Goal: Task Accomplishment & Management: Manage account settings

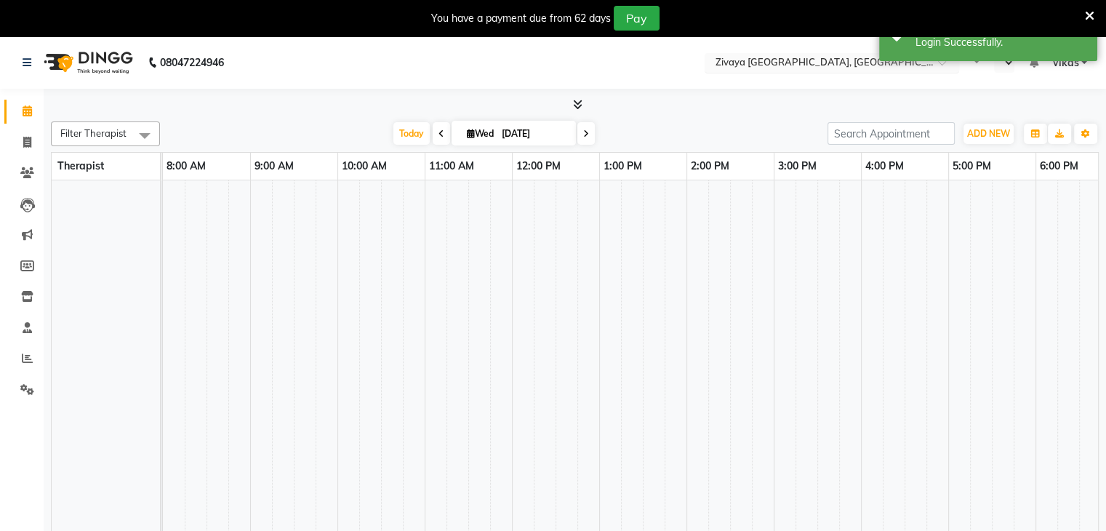
select select "en"
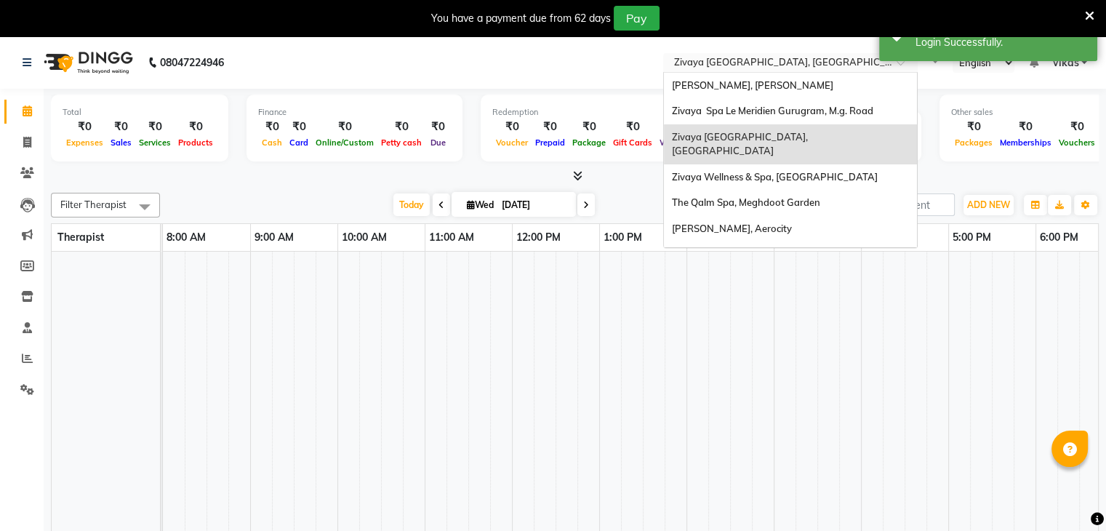
click at [771, 68] on input "text" at bounding box center [775, 64] width 211 height 15
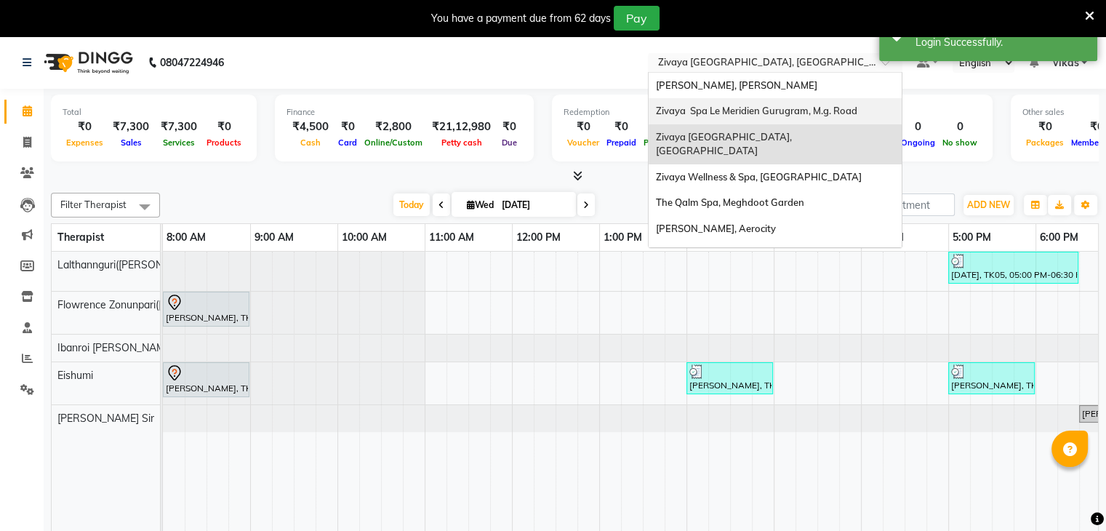
click at [774, 113] on span "Zivaya Spa Le Meridien Gurugram, M.g. Road" at bounding box center [756, 111] width 201 height 12
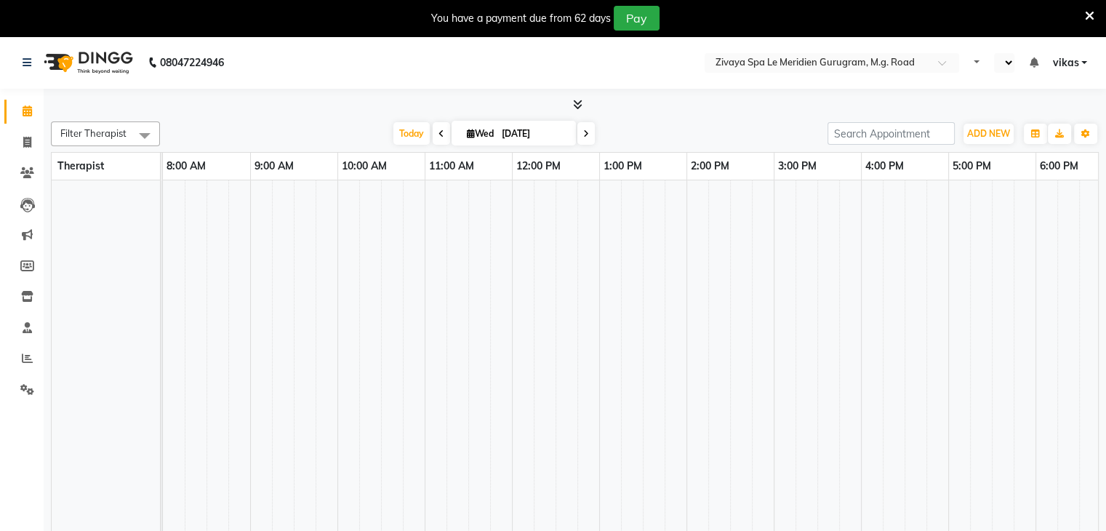
select select "en"
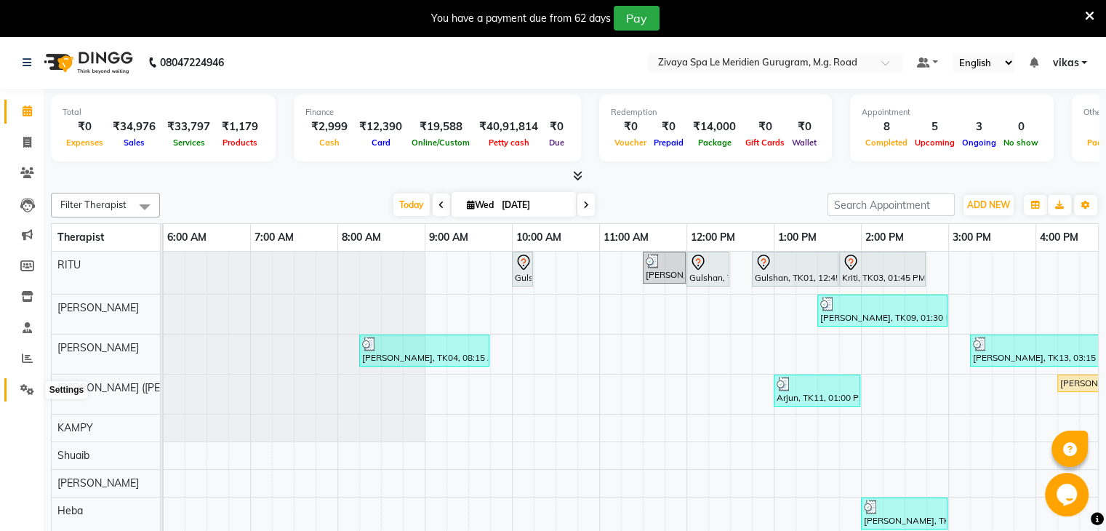
click at [24, 390] on icon at bounding box center [27, 389] width 14 height 11
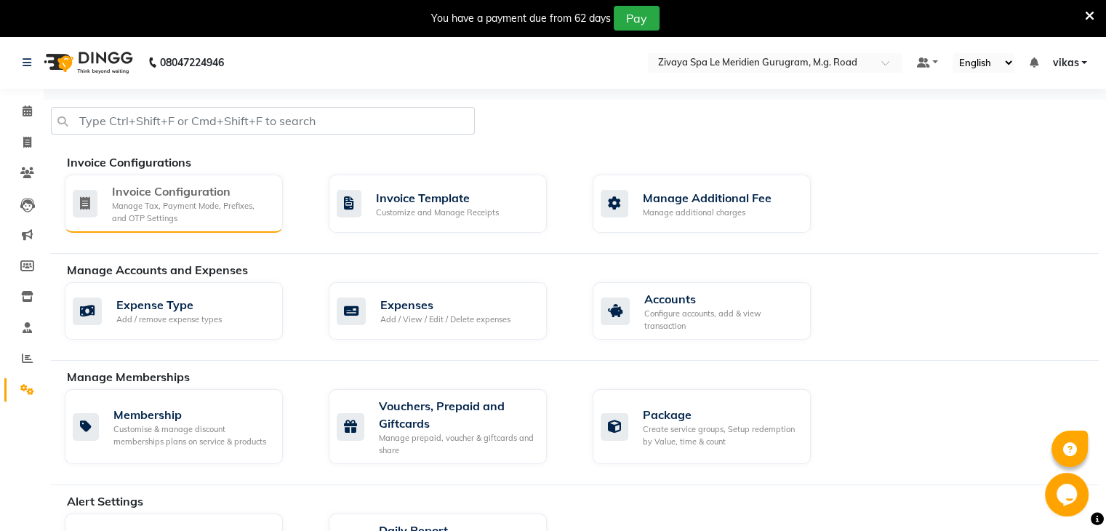
click at [143, 209] on div "Manage Tax, Payment Mode, Prefixes, and OTP Settings" at bounding box center [191, 212] width 159 height 24
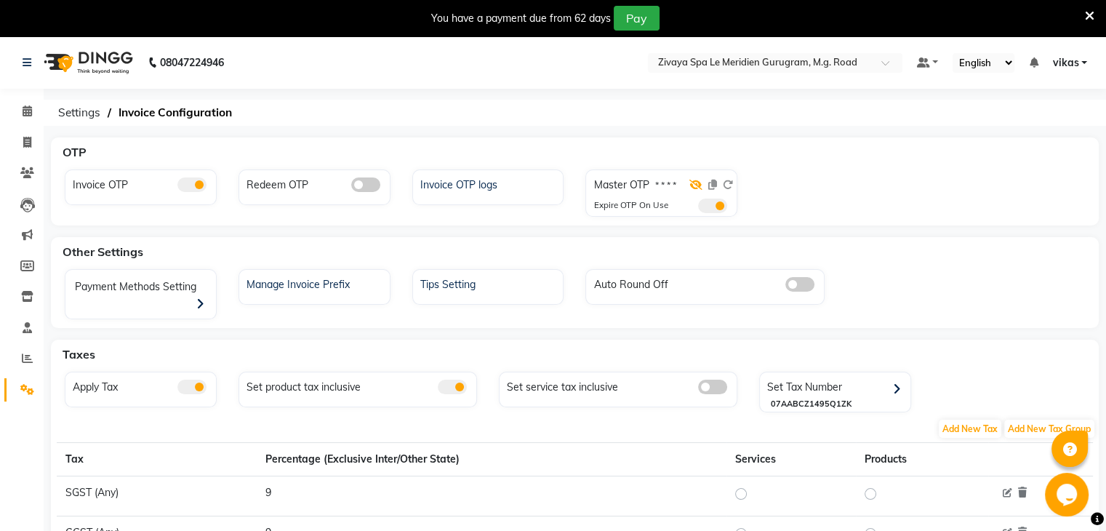
click at [698, 184] on icon at bounding box center [695, 185] width 13 height 10
click at [703, 202] on span at bounding box center [712, 206] width 29 height 15
click at [698, 208] on input "checkbox" at bounding box center [698, 208] width 0 height 0
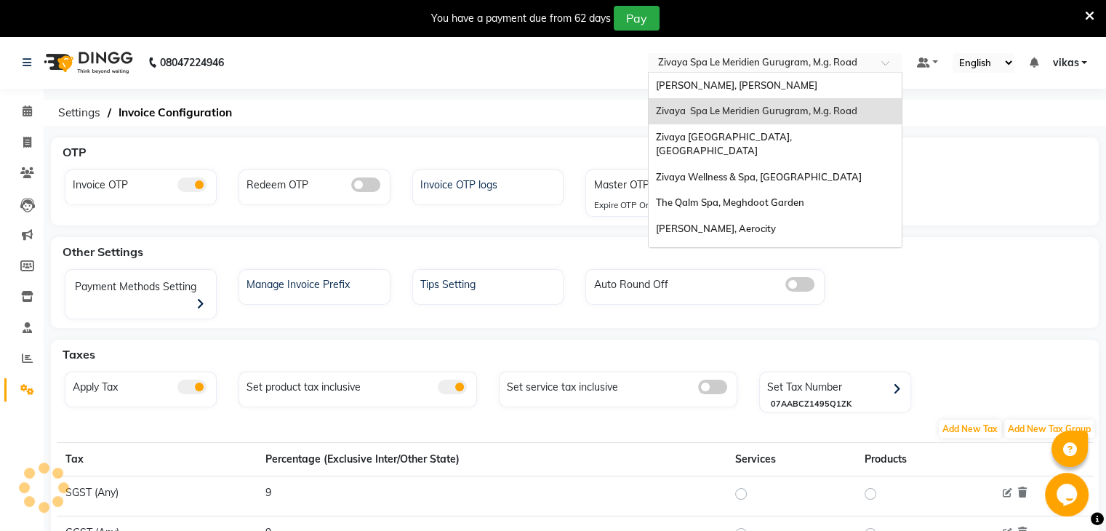
click at [713, 61] on input "text" at bounding box center [760, 64] width 211 height 15
type input "Alo"
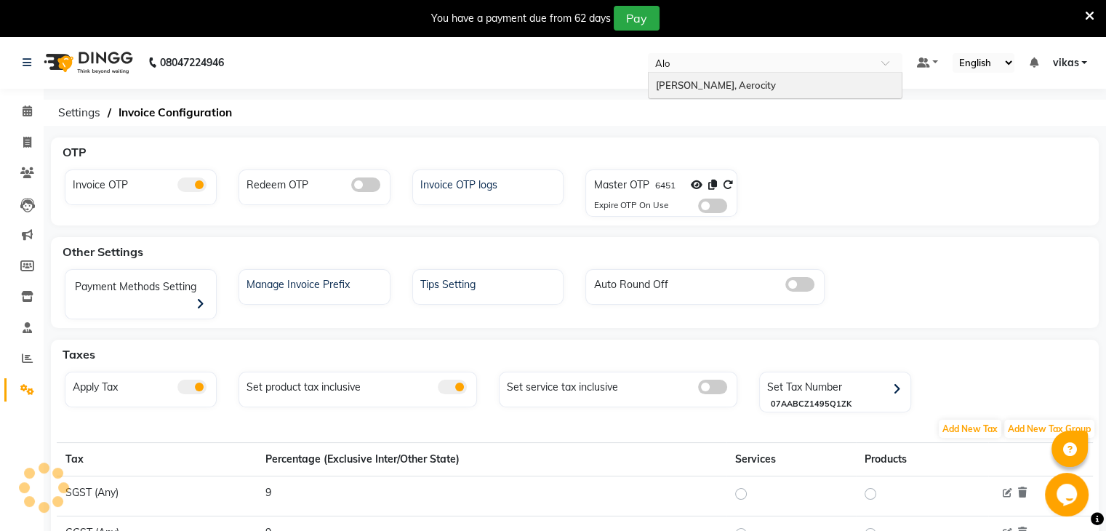
click at [718, 79] on span "Zivaya Aloft, Aerocity" at bounding box center [716, 85] width 120 height 12
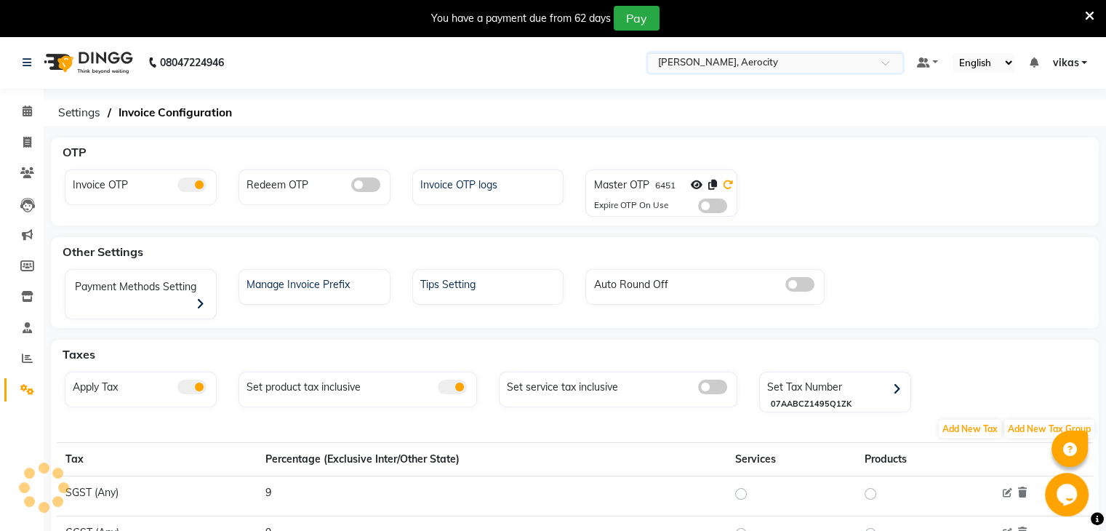
click at [730, 183] on icon at bounding box center [728, 185] width 10 height 10
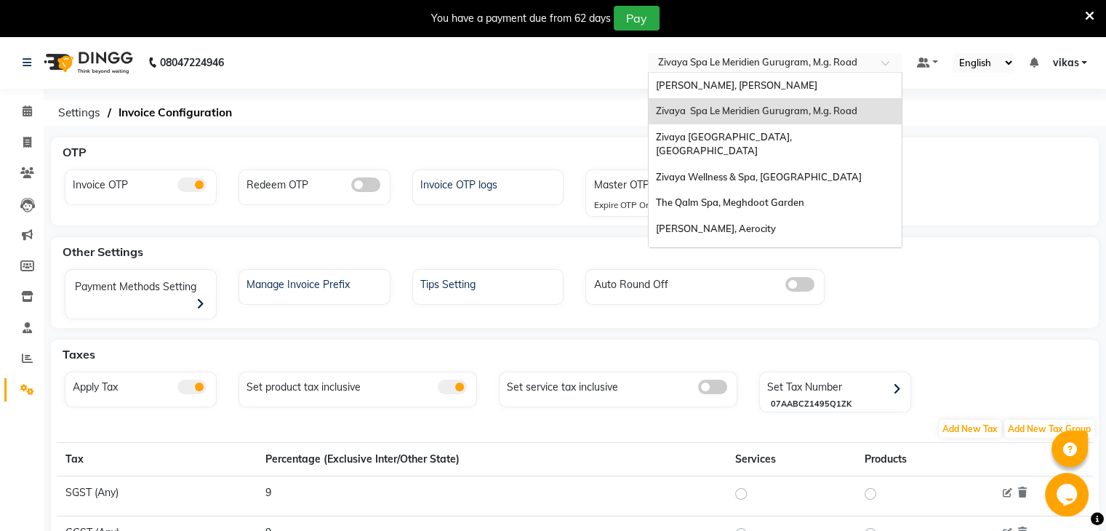
click at [773, 62] on input "text" at bounding box center [760, 64] width 211 height 15
click at [766, 248] on span "Zivaya Spa Pride Plaza New Delhi, Asset 5a" at bounding box center [734, 261] width 156 height 26
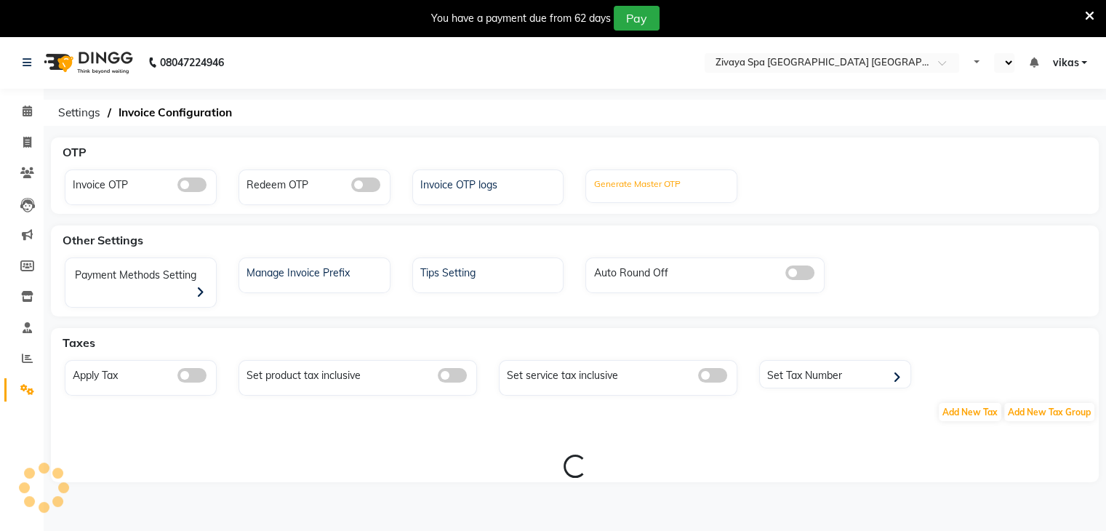
select select "en"
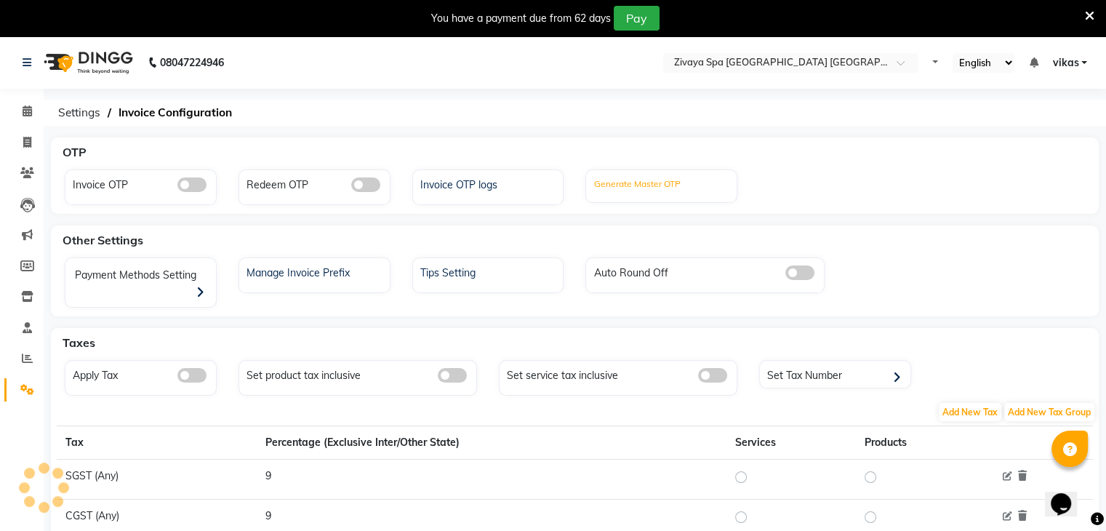
click at [635, 181] on div "Generate Master OTP" at bounding box center [636, 186] width 87 height 19
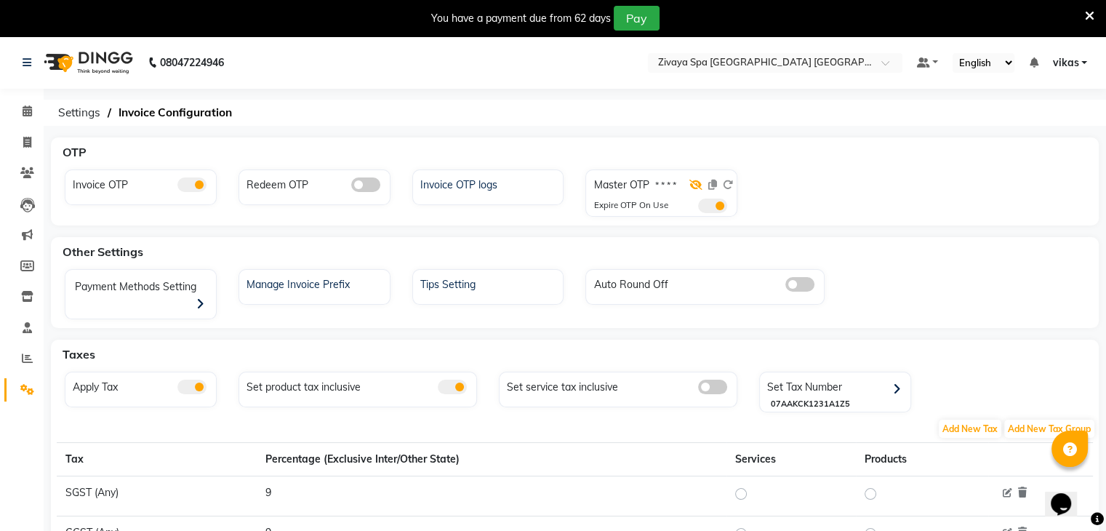
click at [695, 185] on icon at bounding box center [695, 185] width 13 height 10
click at [713, 204] on span at bounding box center [712, 206] width 29 height 15
click at [698, 208] on input "checkbox" at bounding box center [698, 208] width 0 height 0
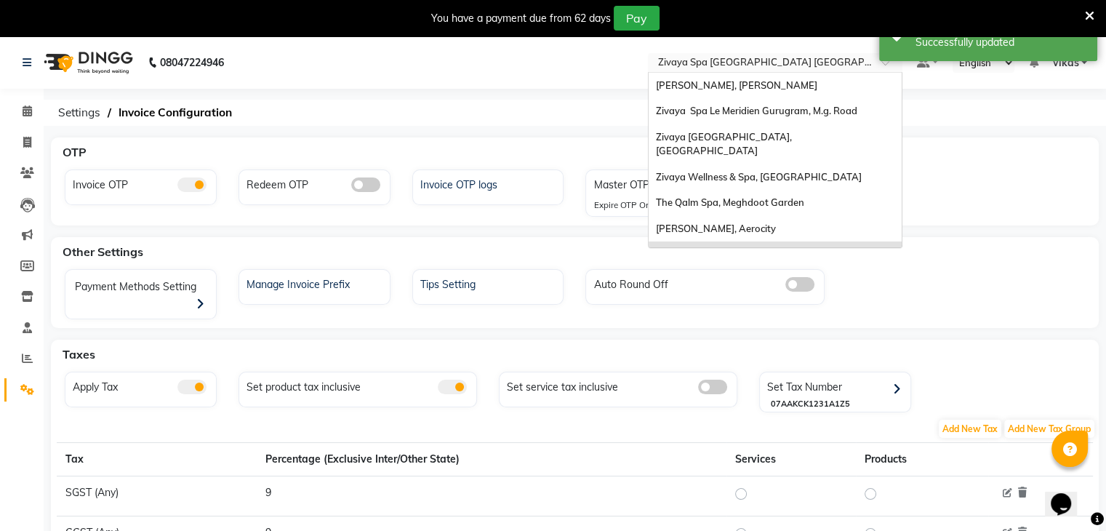
click at [721, 57] on input "text" at bounding box center [760, 64] width 211 height 15
click at [712, 223] on span "[PERSON_NAME], Aerocity" at bounding box center [716, 229] width 120 height 12
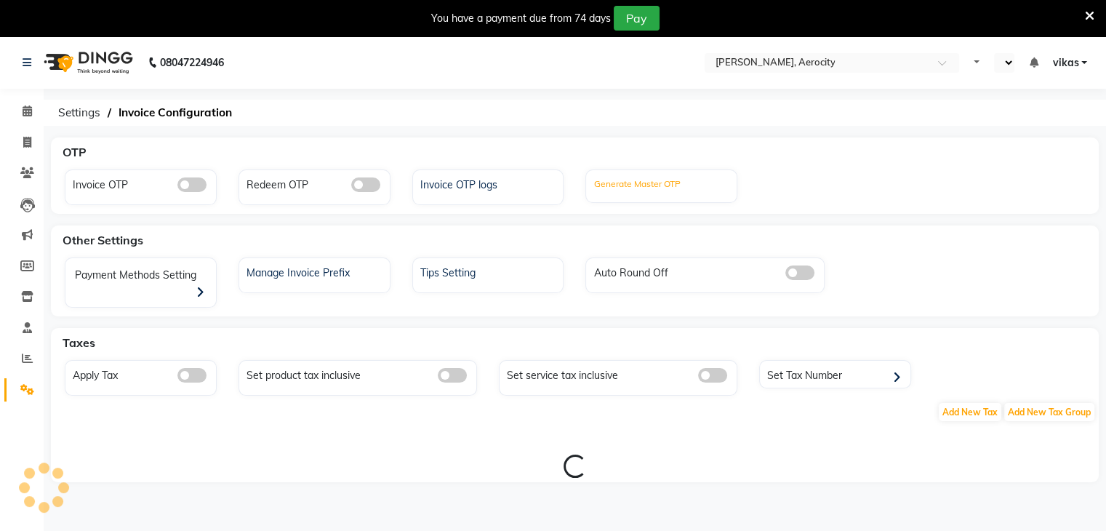
click at [628, 188] on label "Generate Master OTP" at bounding box center [636, 183] width 87 height 13
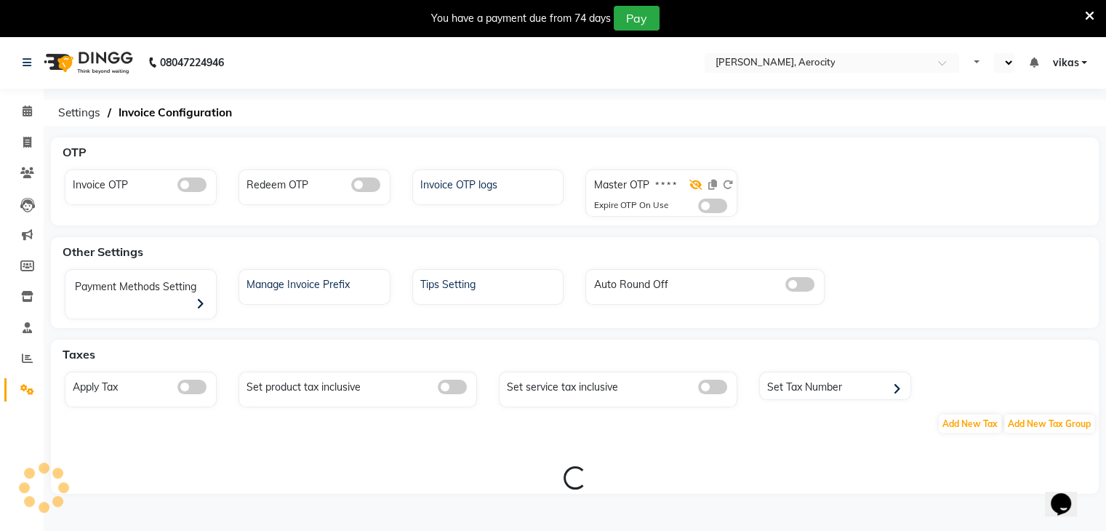
click at [695, 187] on icon at bounding box center [695, 185] width 13 height 10
select select "en"
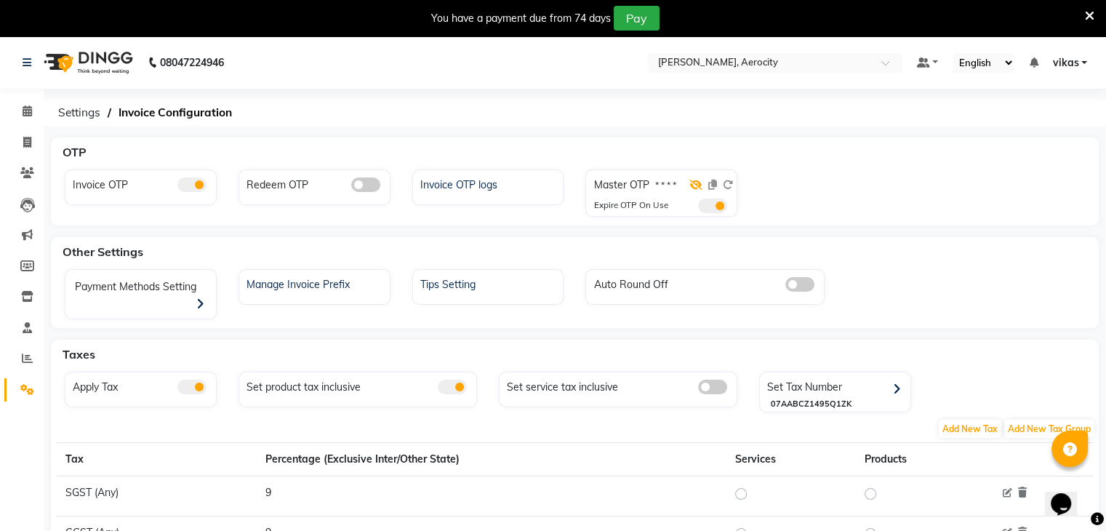
click at [701, 188] on icon at bounding box center [695, 185] width 13 height 10
click at [713, 207] on span at bounding box center [712, 206] width 29 height 15
click at [698, 208] on input "checkbox" at bounding box center [698, 208] width 0 height 0
click at [754, 162] on div "OTP" at bounding box center [583, 151] width 1053 height 29
click at [684, 63] on input "text" at bounding box center [760, 64] width 211 height 15
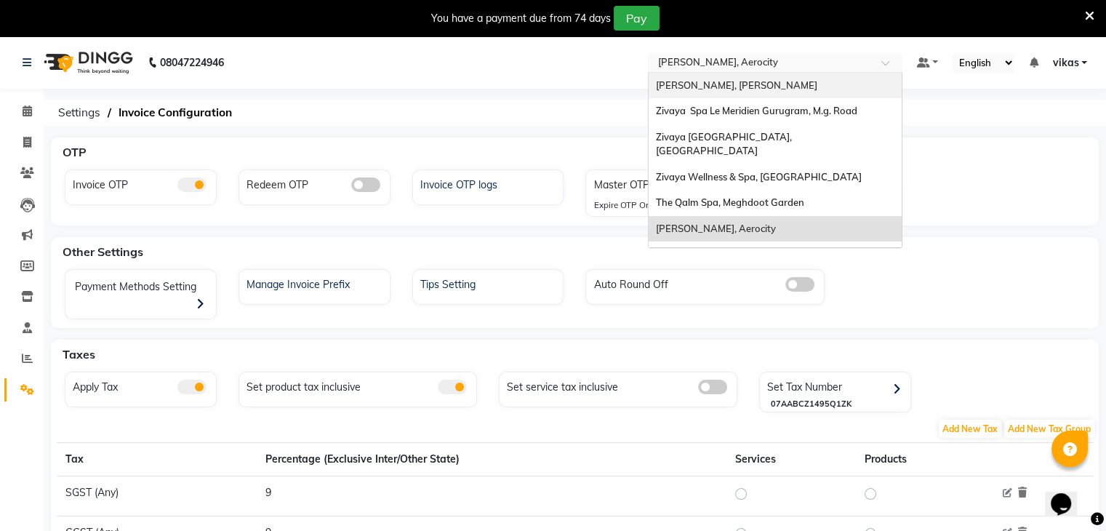
click at [687, 75] on div "[PERSON_NAME], [PERSON_NAME]" at bounding box center [775, 86] width 253 height 26
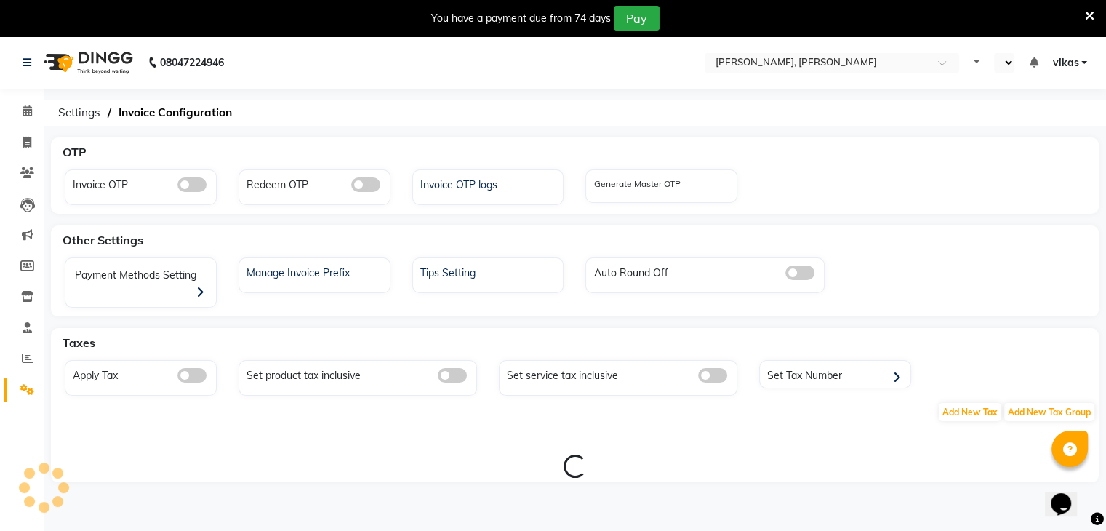
select select "en"
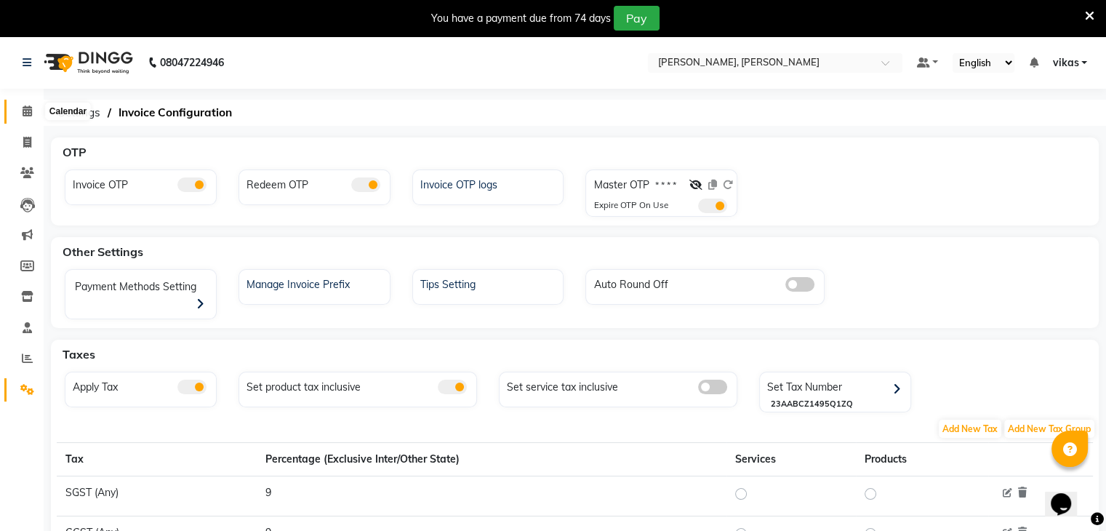
click at [25, 111] on icon at bounding box center [27, 110] width 9 height 11
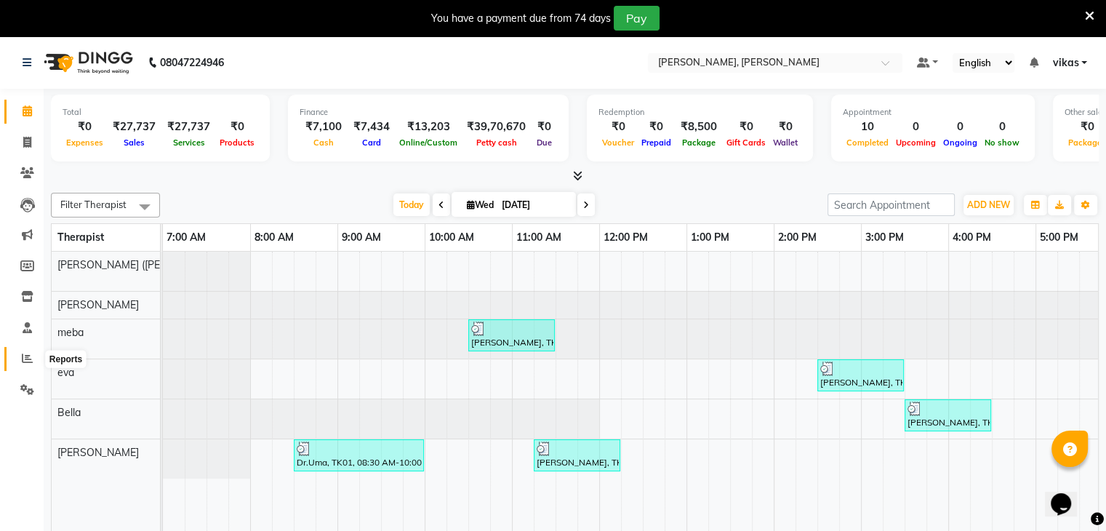
click at [20, 365] on span at bounding box center [27, 359] width 25 height 17
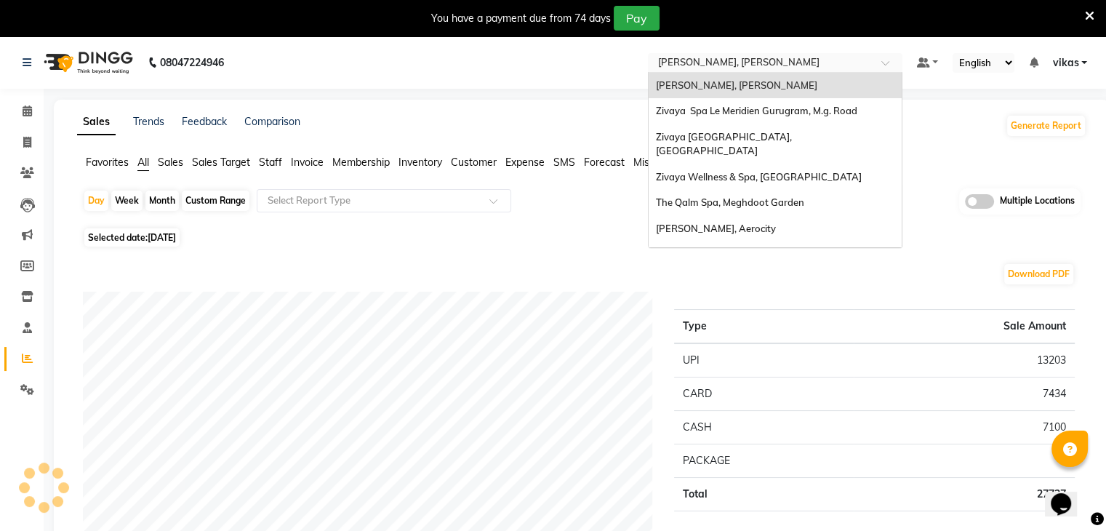
click at [704, 68] on input "text" at bounding box center [760, 64] width 211 height 15
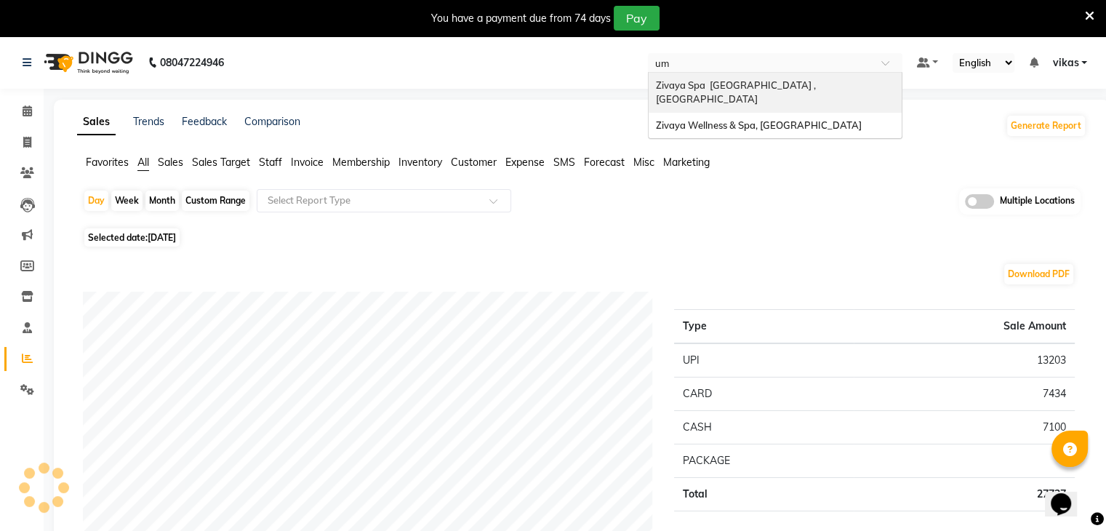
type input "umm"
click at [704, 87] on span "Zivaya Spa [GEOGRAPHIC_DATA] , [GEOGRAPHIC_DATA]" at bounding box center [737, 92] width 162 height 26
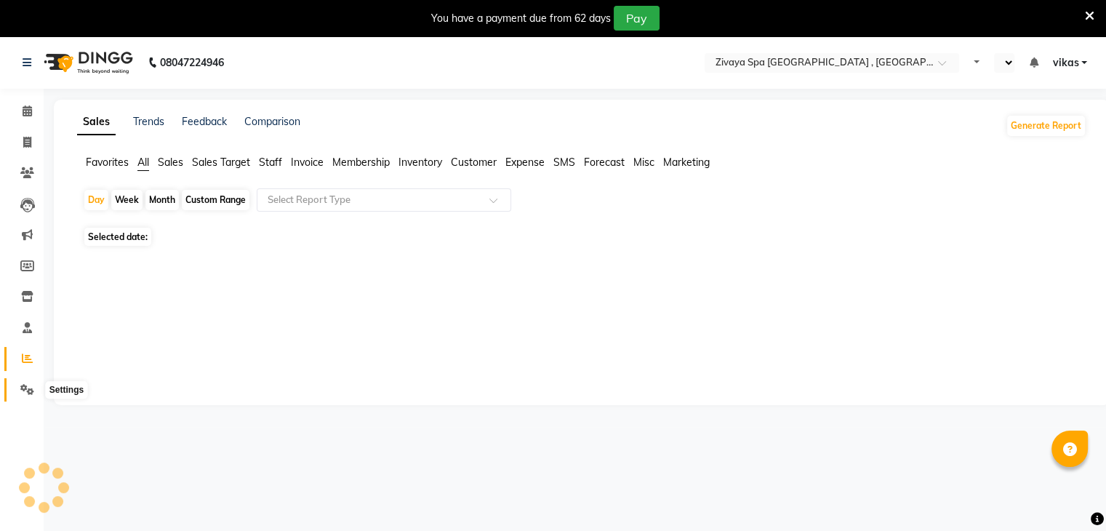
click at [20, 387] on icon at bounding box center [27, 389] width 14 height 11
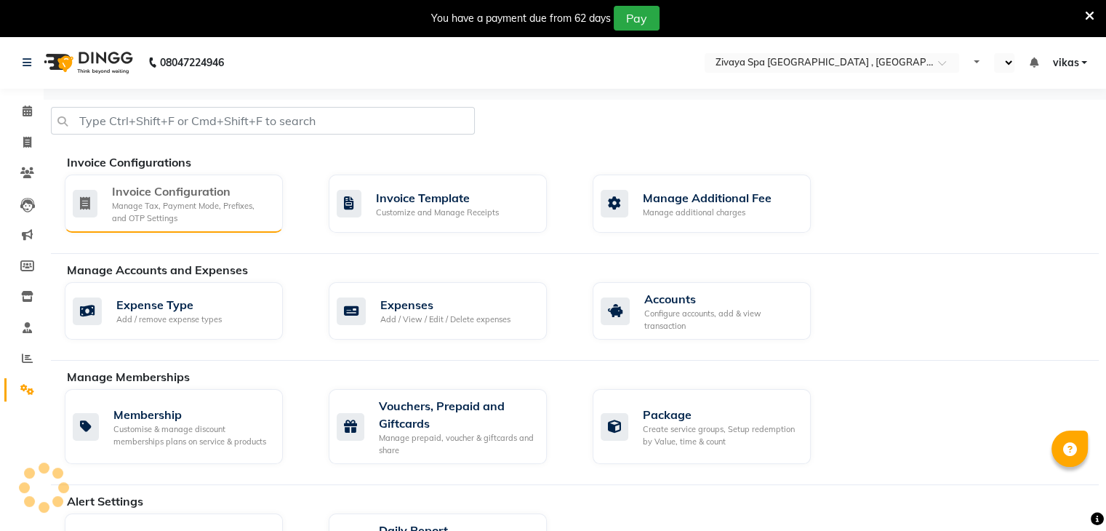
click at [104, 213] on div "Invoice Configuration Manage Tax, Payment Mode, Prefixes, and OTP Settings" at bounding box center [172, 203] width 199 height 41
select select "en"
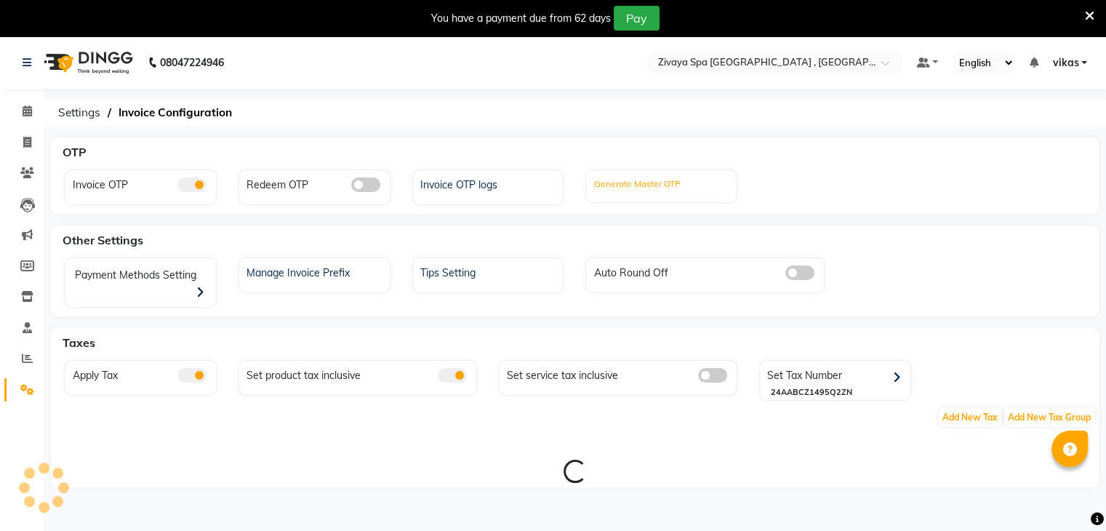
click at [636, 186] on label "Generate Master OTP" at bounding box center [636, 183] width 87 height 13
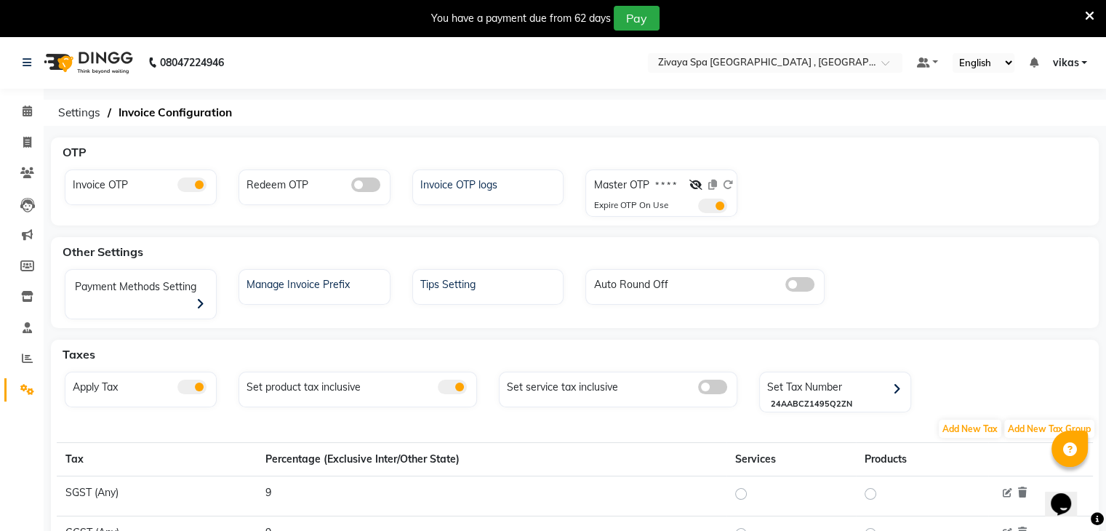
click at [1086, 17] on icon at bounding box center [1089, 15] width 9 height 13
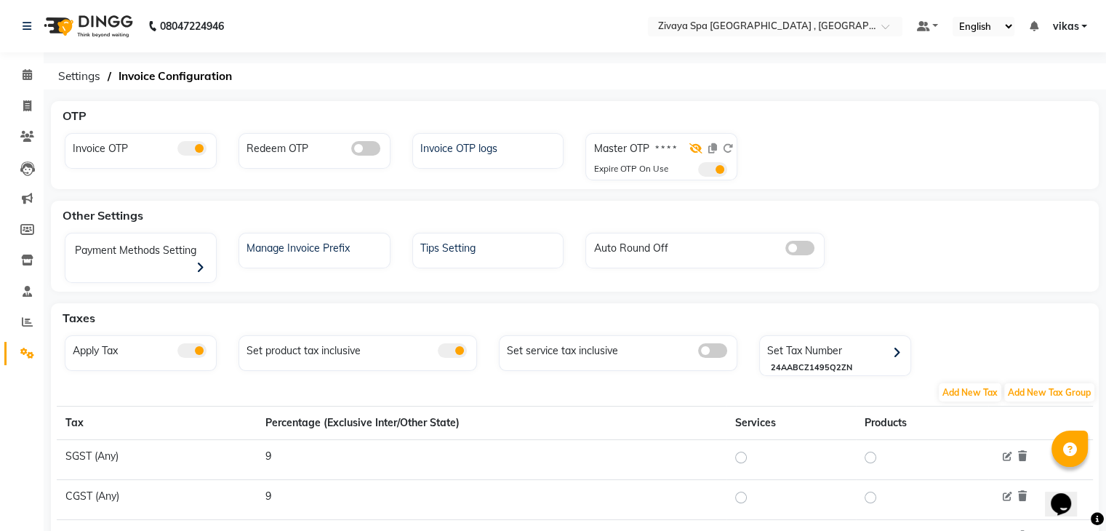
click at [694, 150] on icon at bounding box center [695, 148] width 13 height 10
click at [694, 150] on icon at bounding box center [697, 148] width 12 height 10
click at [694, 150] on icon at bounding box center [695, 148] width 13 height 10
